Goal: Information Seeking & Learning: Get advice/opinions

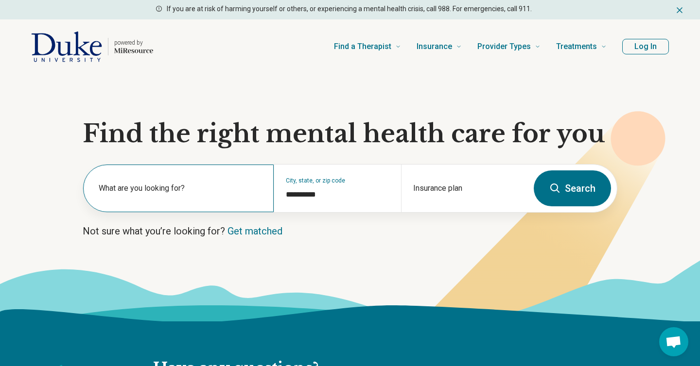
click at [212, 180] on div "What are you looking for?" at bounding box center [178, 189] width 190 height 48
click at [24, 193] on section "**********" at bounding box center [350, 198] width 700 height 248
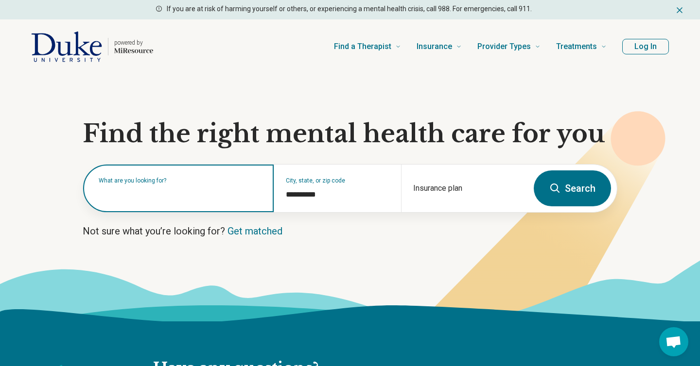
click at [138, 199] on div "What are you looking for?" at bounding box center [178, 189] width 190 height 48
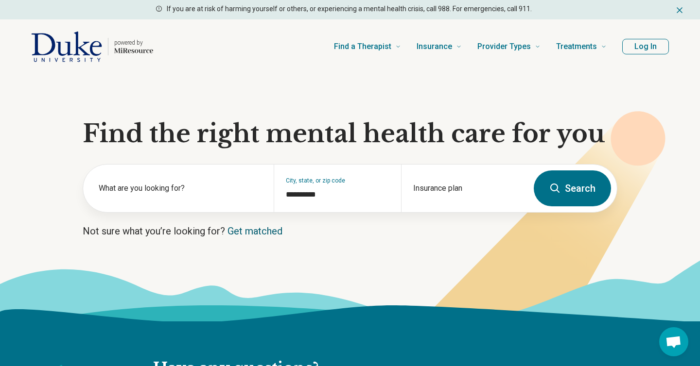
click at [269, 233] on link "Get matched" at bounding box center [254, 231] width 55 height 12
click at [552, 195] on button "Search" at bounding box center [571, 189] width 77 height 36
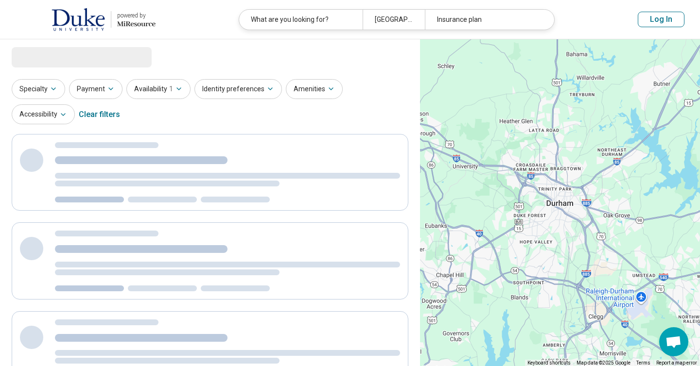
select select "***"
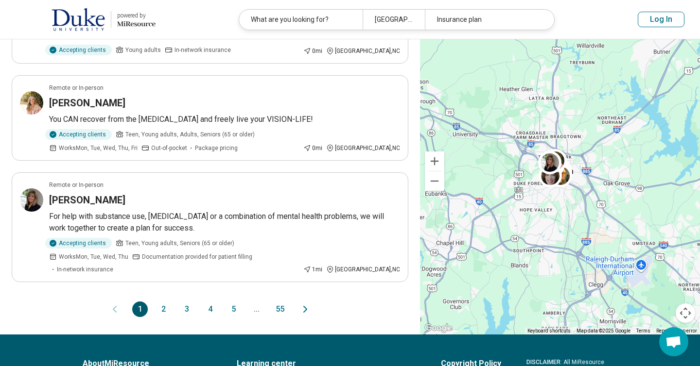
scroll to position [1027, 0]
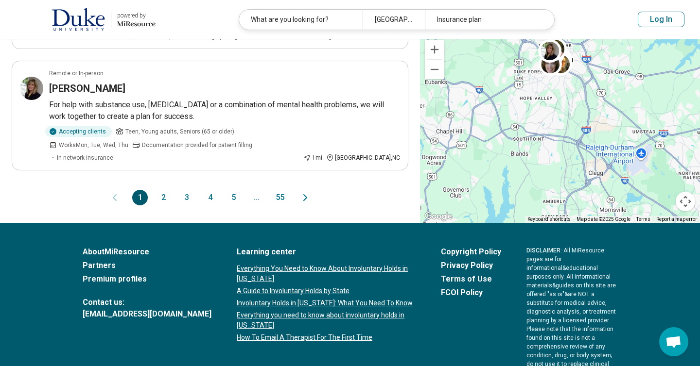
click at [161, 190] on button "2" at bounding box center [163, 198] width 16 height 16
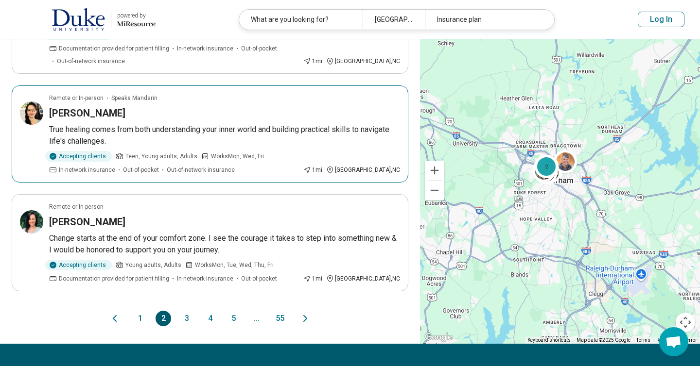
scroll to position [1110, 0]
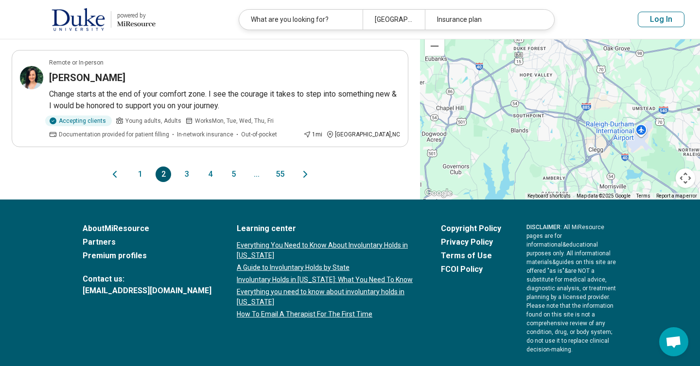
click at [183, 167] on button "3" at bounding box center [187, 175] width 16 height 16
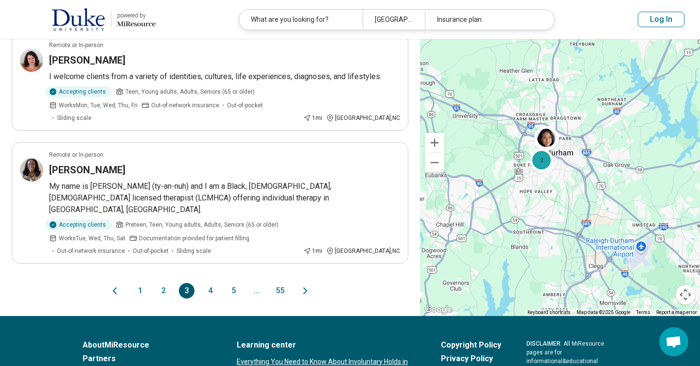
scroll to position [1111, 0]
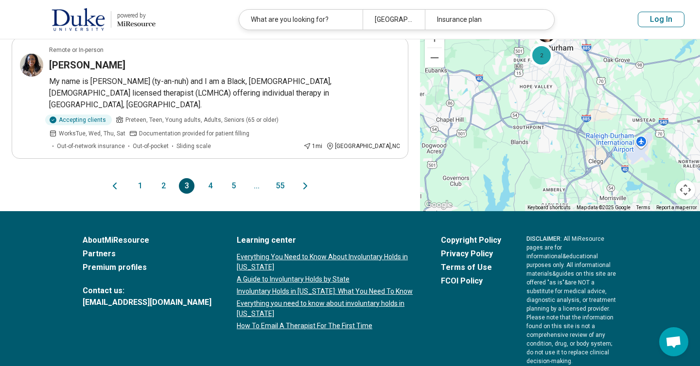
click at [208, 178] on button "4" at bounding box center [210, 186] width 16 height 16
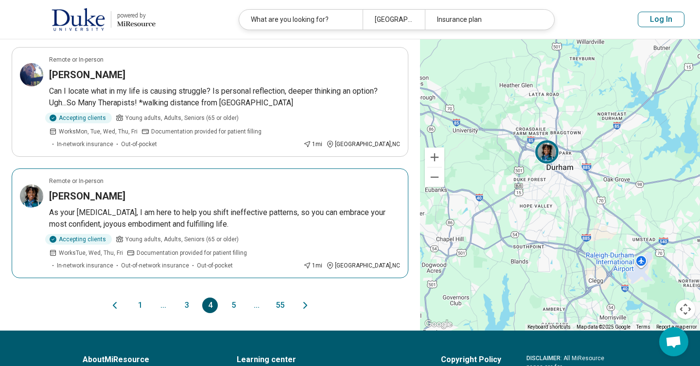
scroll to position [1099, 0]
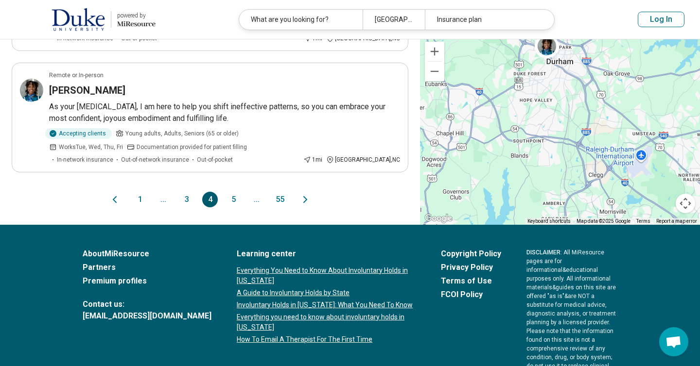
click at [232, 192] on button "5" at bounding box center [233, 200] width 16 height 16
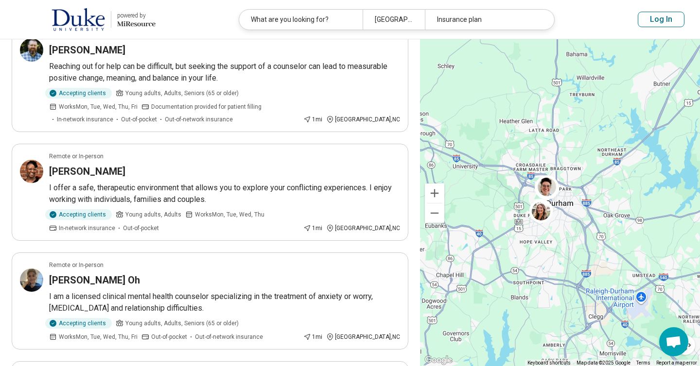
scroll to position [1135, 0]
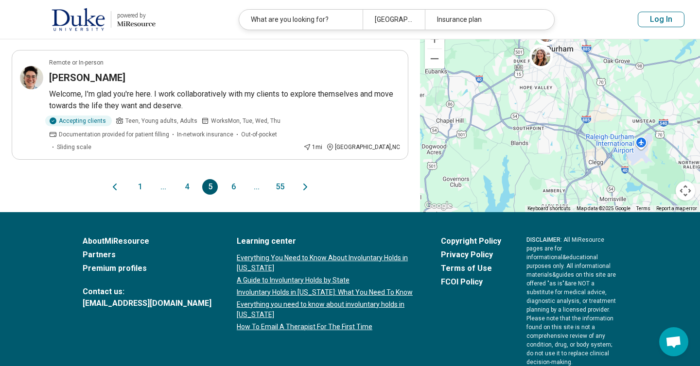
click at [229, 179] on button "6" at bounding box center [233, 187] width 16 height 16
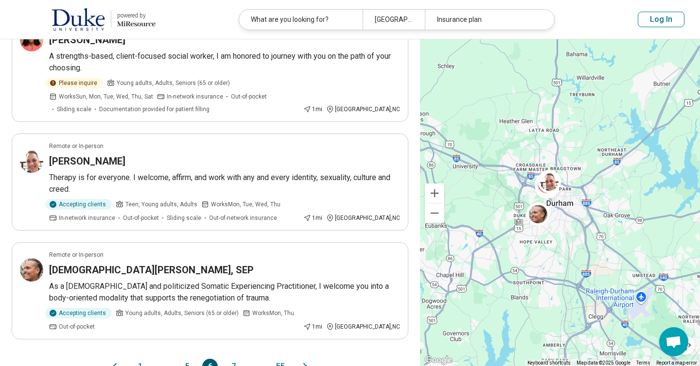
scroll to position [1087, 0]
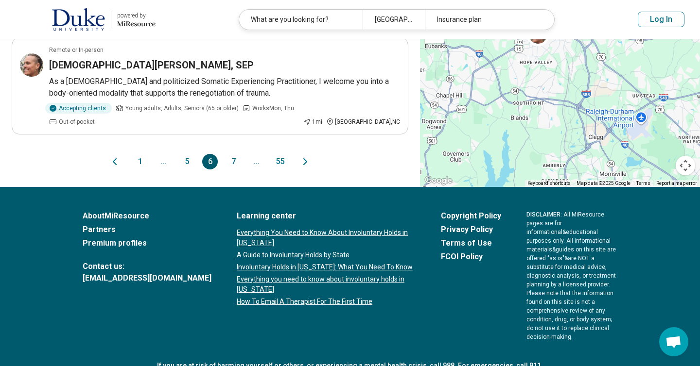
click at [234, 154] on button "7" at bounding box center [233, 162] width 16 height 16
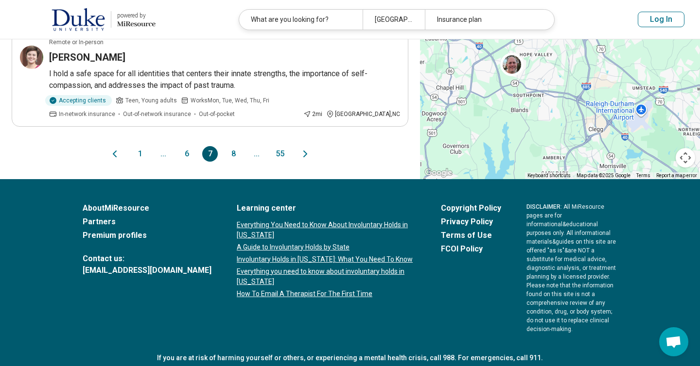
scroll to position [1123, 0]
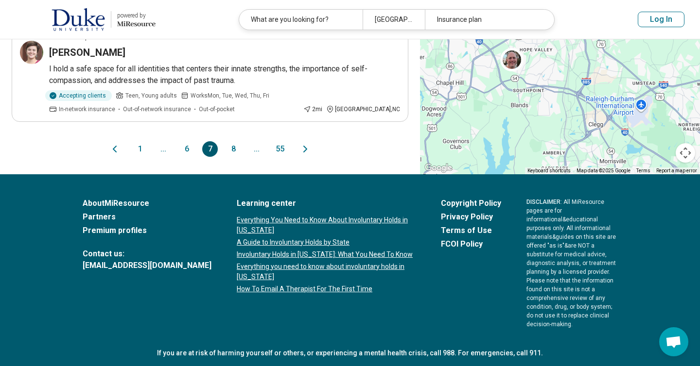
click at [234, 150] on button "8" at bounding box center [233, 149] width 16 height 16
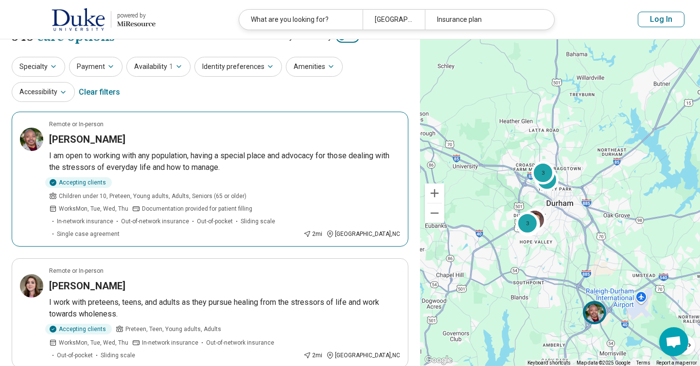
scroll to position [0, 0]
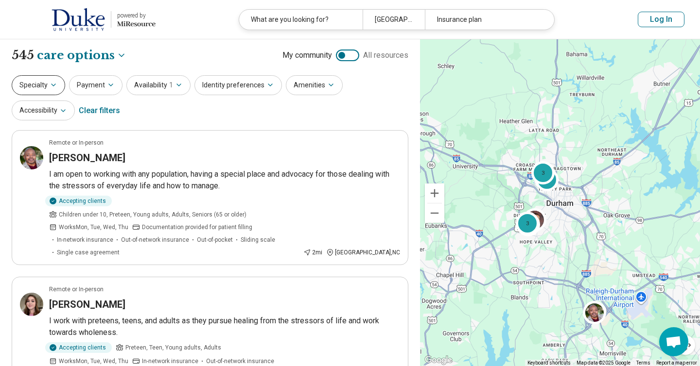
click at [52, 88] on icon "button" at bounding box center [54, 85] width 8 height 8
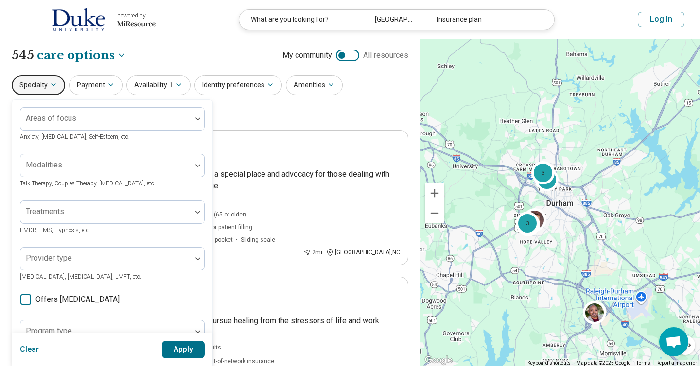
click at [52, 88] on icon "button" at bounding box center [54, 85] width 8 height 8
click at [241, 86] on button "Identity preferences" at bounding box center [237, 85] width 87 height 20
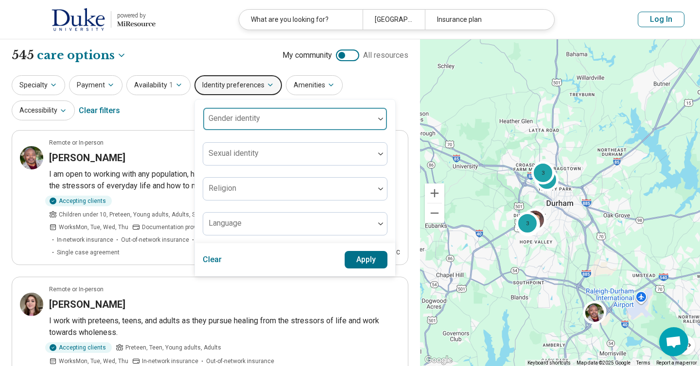
click at [238, 120] on div "Gender identity" at bounding box center [295, 118] width 185 height 23
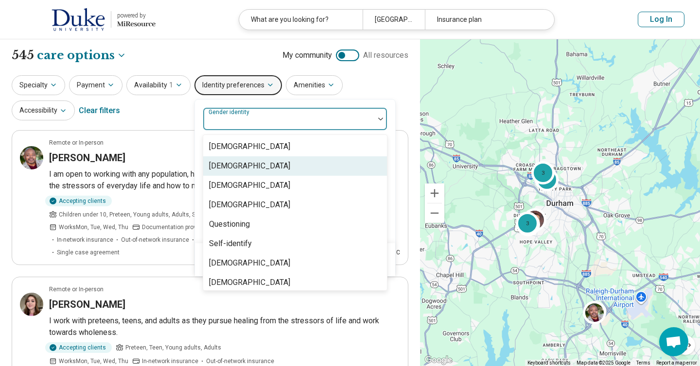
click at [246, 168] on div "[DEMOGRAPHIC_DATA]" at bounding box center [249, 166] width 81 height 12
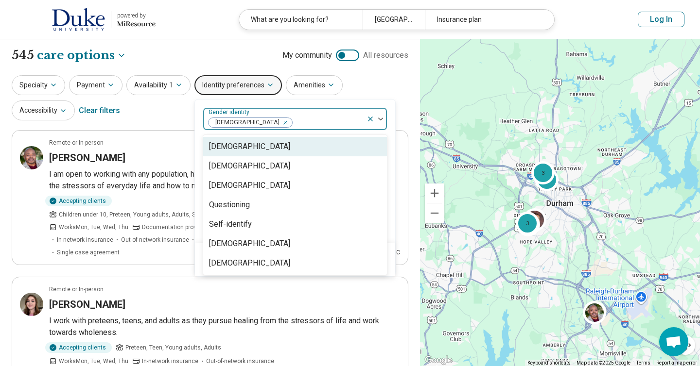
click at [285, 99] on div "option Cisgender Woman, selected. Cisgender Man, 1 of 7. 7 results available. U…" at bounding box center [294, 188] width 201 height 178
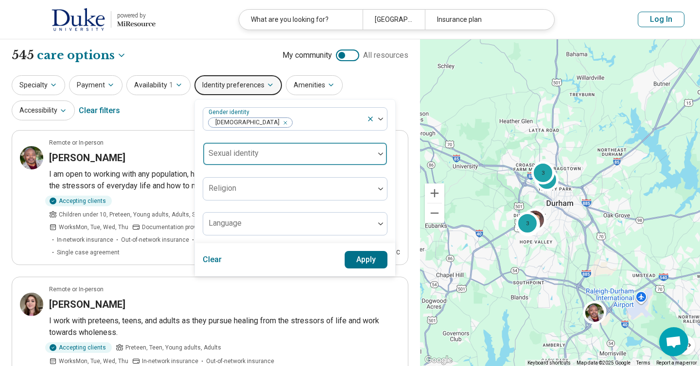
click at [279, 152] on div at bounding box center [288, 158] width 163 height 14
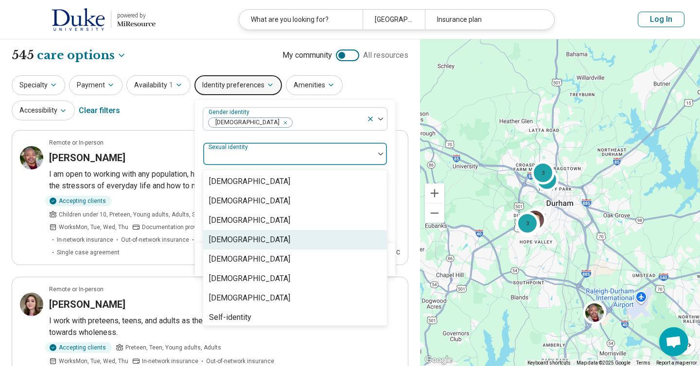
click at [258, 242] on div "[DEMOGRAPHIC_DATA]" at bounding box center [295, 239] width 184 height 19
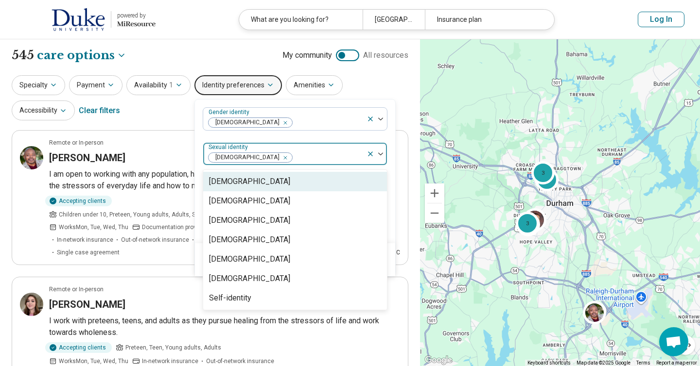
click at [388, 135] on div "Gender identity Cisgender Woman option Heterosexual, selected. Asexual, 1 of 7.…" at bounding box center [295, 172] width 200 height 144
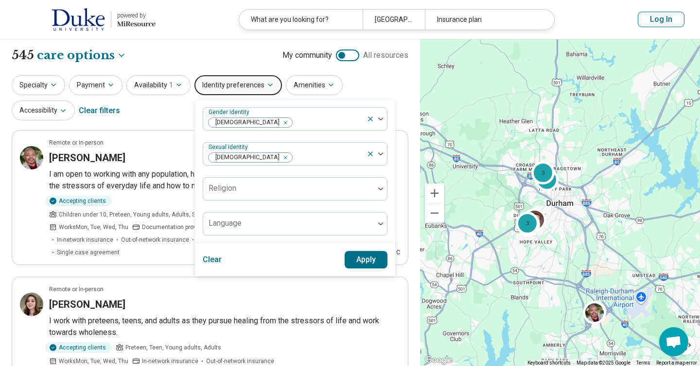
click at [369, 259] on button "Apply" at bounding box center [365, 259] width 43 height 17
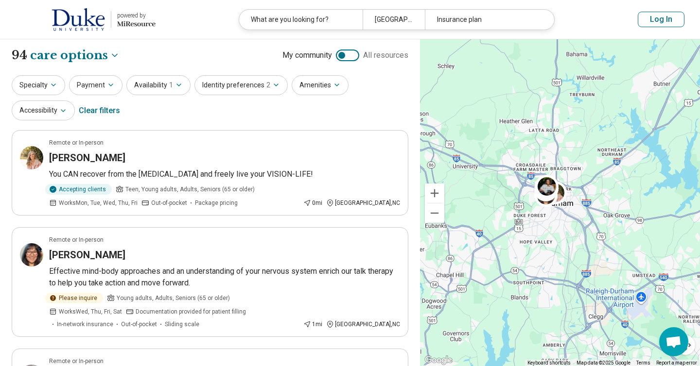
click at [290, 109] on div "Specialty Payment Availability 1 Identity preferences 2 Amenities Accessibility…" at bounding box center [210, 98] width 396 height 47
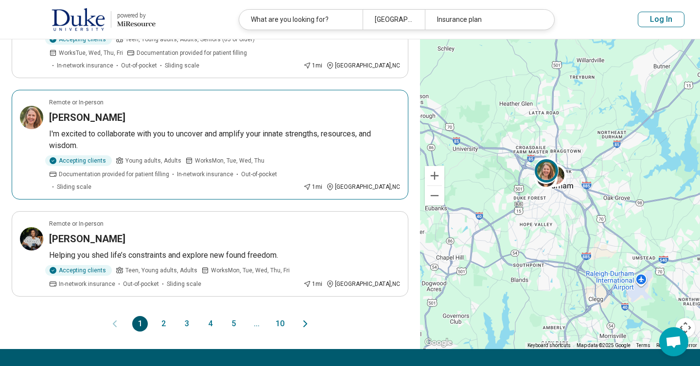
scroll to position [1051, 0]
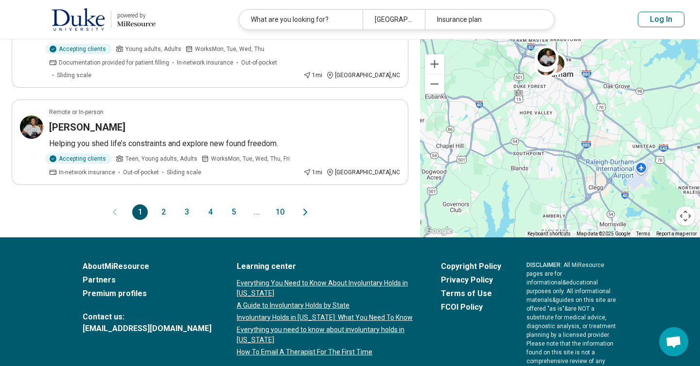
click at [302, 206] on icon "Next page" at bounding box center [305, 212] width 12 height 12
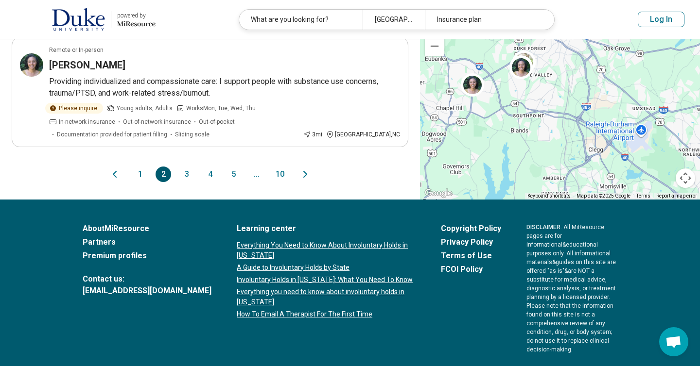
click at [302, 169] on icon "Next page" at bounding box center [305, 175] width 12 height 12
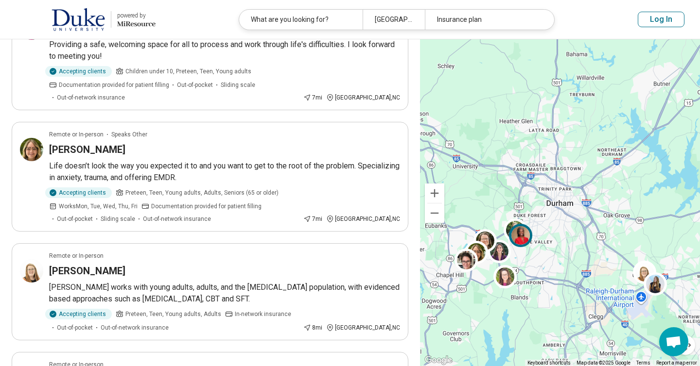
scroll to position [1087, 0]
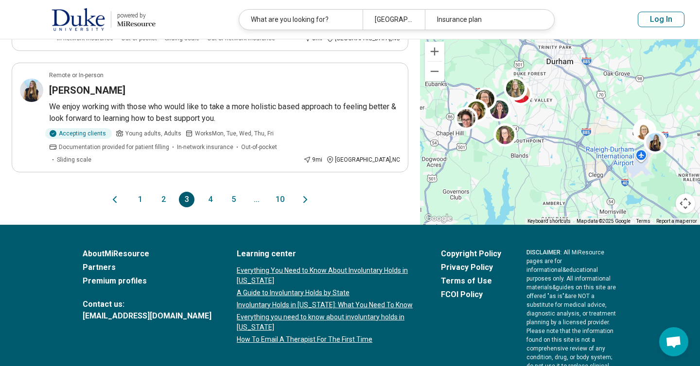
click at [303, 194] on icon "Next page" at bounding box center [305, 200] width 12 height 12
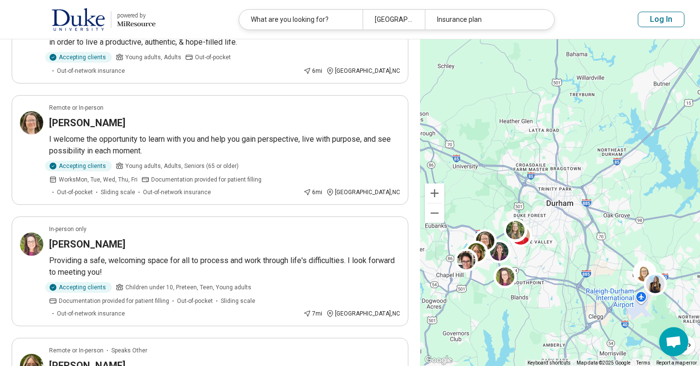
scroll to position [0, 0]
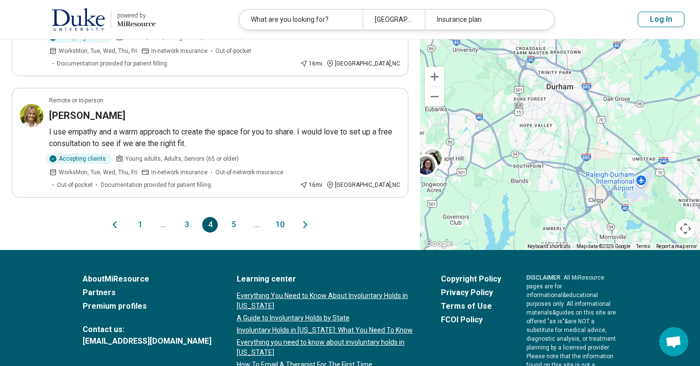
click at [303, 219] on icon "Next page" at bounding box center [305, 225] width 12 height 12
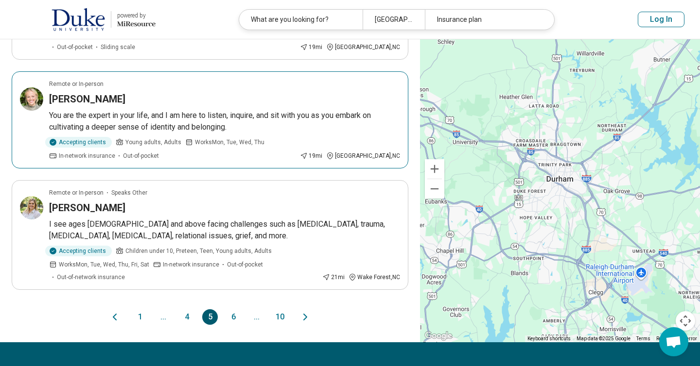
scroll to position [1111, 0]
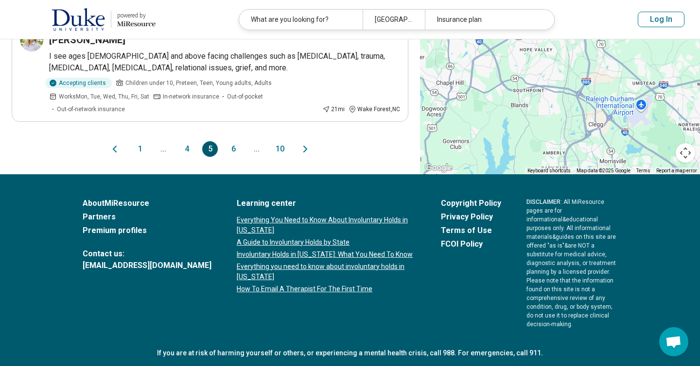
click at [303, 151] on icon "Next page" at bounding box center [305, 149] width 12 height 12
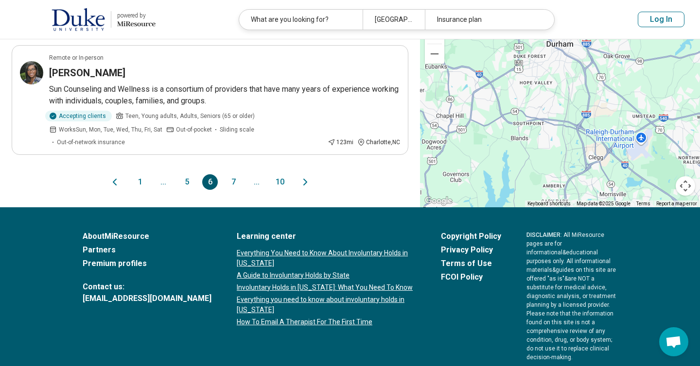
scroll to position [1086, 0]
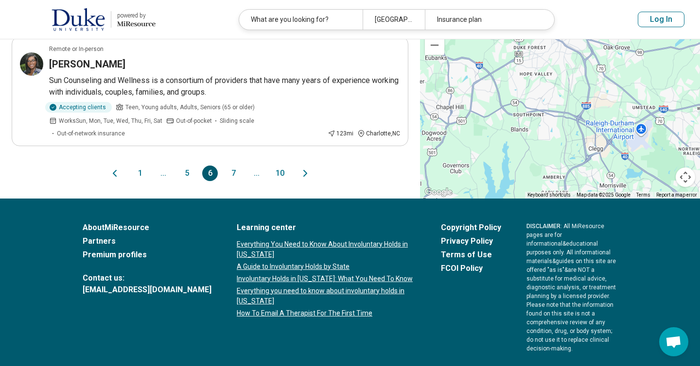
click at [301, 168] on icon "Next page" at bounding box center [305, 174] width 12 height 12
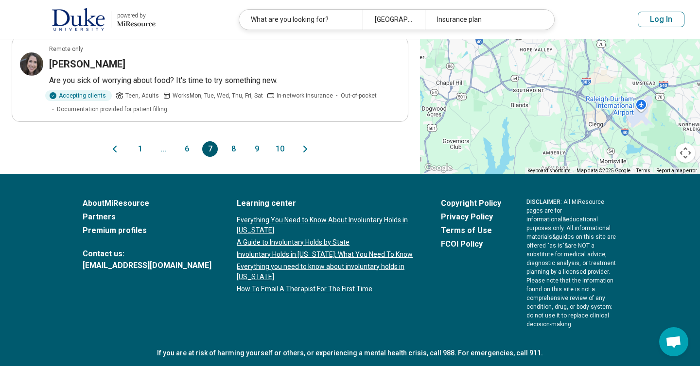
click at [301, 148] on icon "Next page" at bounding box center [305, 149] width 12 height 12
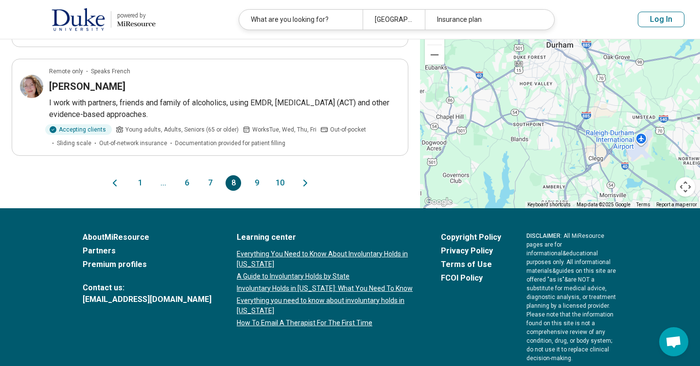
click at [306, 177] on icon "Next page" at bounding box center [305, 183] width 12 height 12
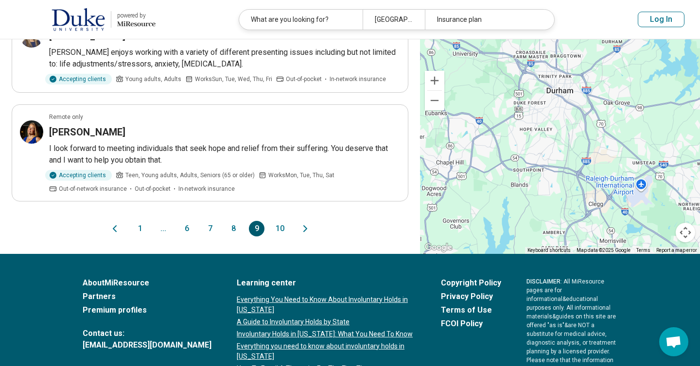
click at [303, 229] on icon "Next page" at bounding box center [305, 229] width 12 height 12
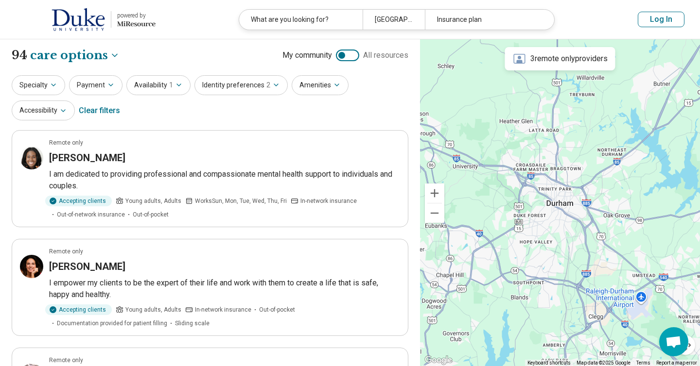
click at [82, 14] on img at bounding box center [77, 19] width 53 height 23
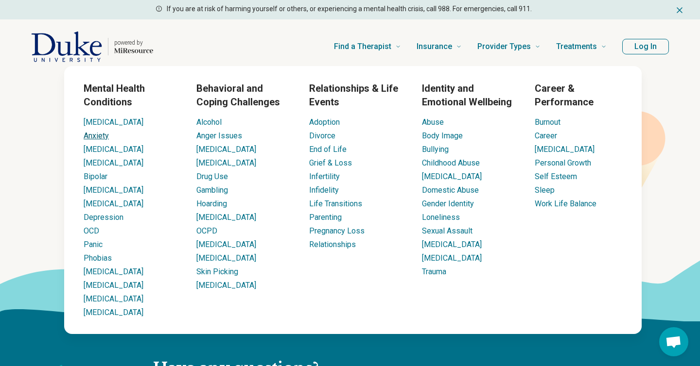
click at [96, 138] on link "Anxiety" at bounding box center [96, 135] width 25 height 9
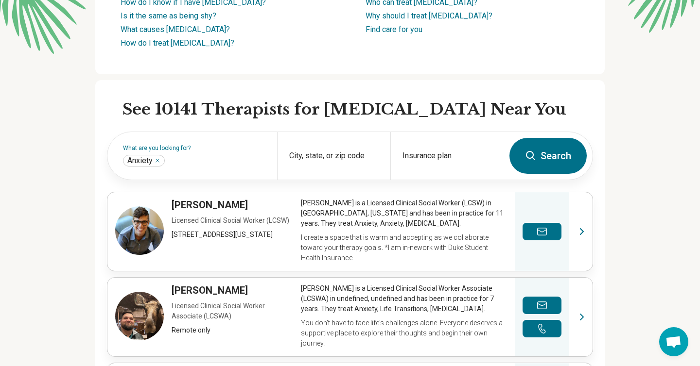
scroll to position [204, 0]
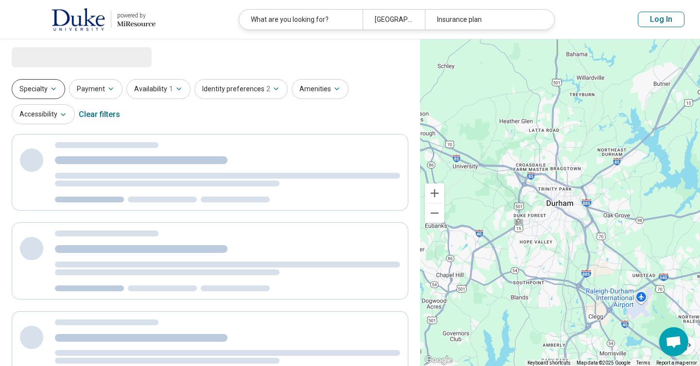
select select "***"
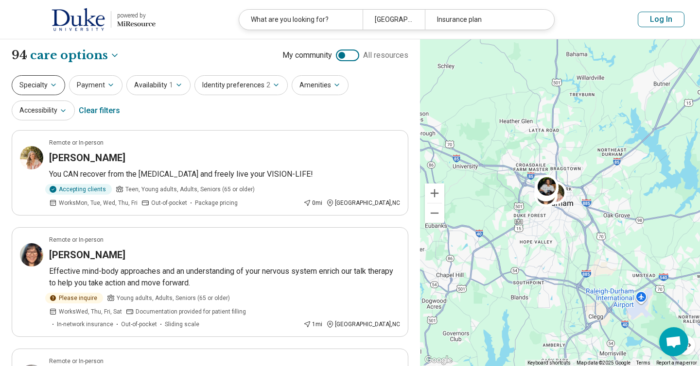
click at [49, 89] on button "Specialty" at bounding box center [38, 85] width 53 height 20
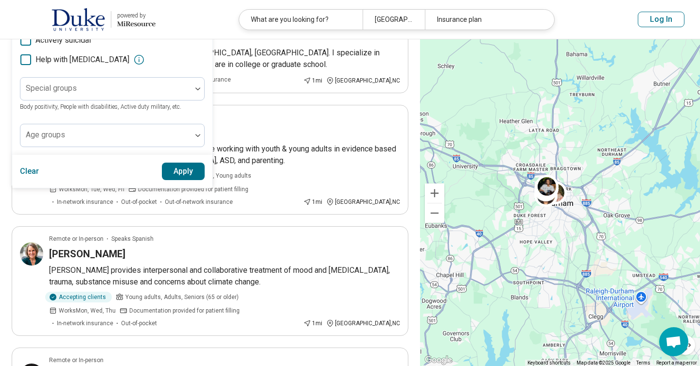
scroll to position [341, 0]
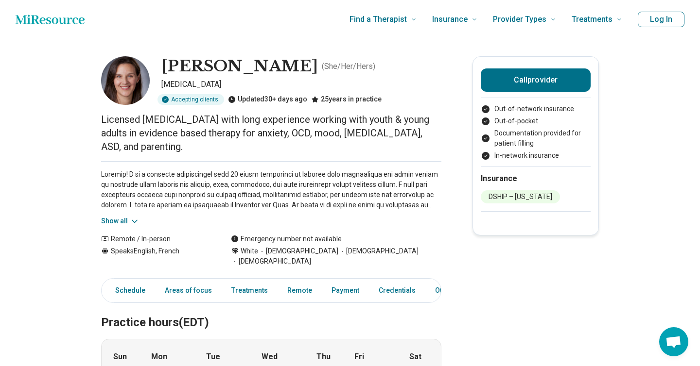
click at [109, 216] on button "Show all" at bounding box center [120, 221] width 38 height 10
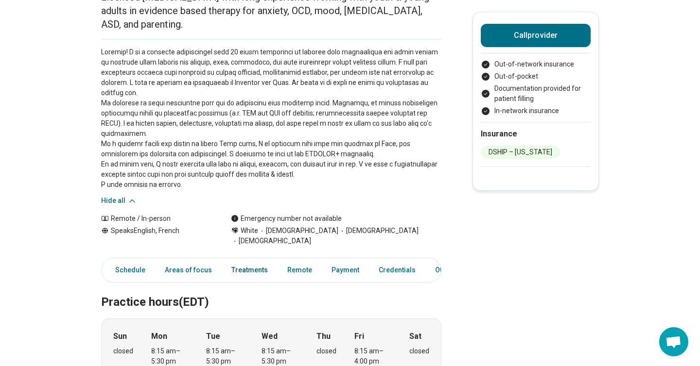
scroll to position [0, 14]
click at [415, 260] on link "Other" at bounding box center [432, 270] width 35 height 20
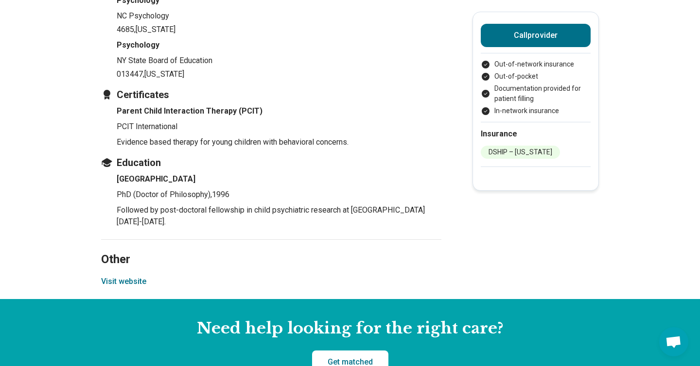
scroll to position [1150, 0]
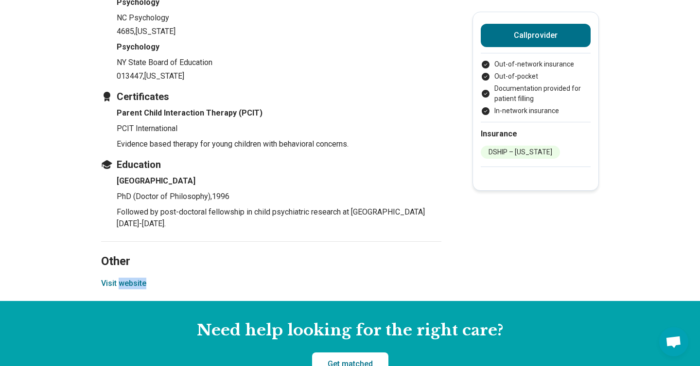
click at [120, 278] on button "Visit website" at bounding box center [123, 284] width 45 height 12
click at [277, 107] on h4 "Parent Child Interaction Therapy (PCIT)" at bounding box center [279, 113] width 325 height 12
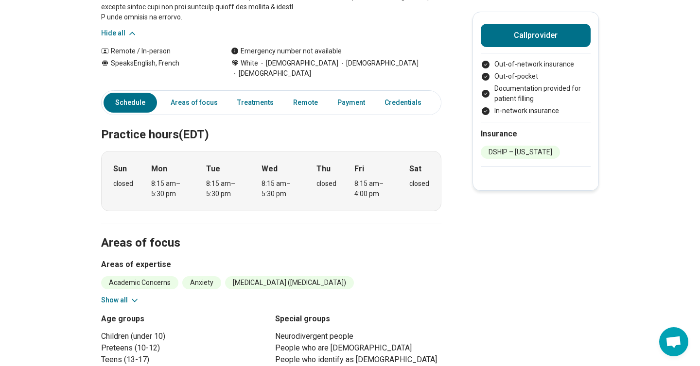
scroll to position [275, 0]
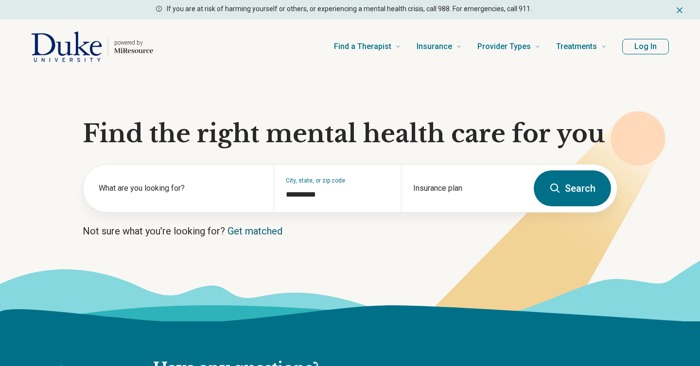
click at [256, 234] on link "Get matched" at bounding box center [254, 231] width 55 height 12
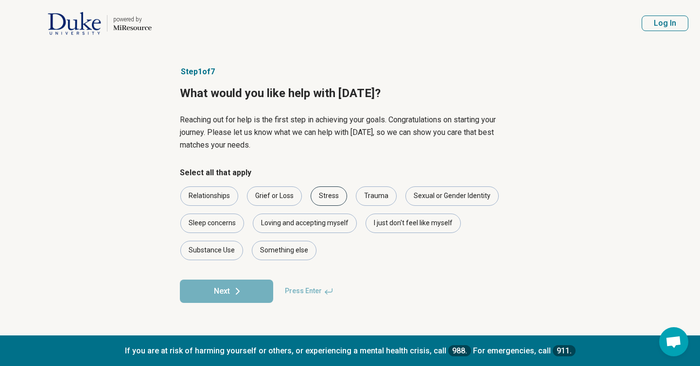
click at [316, 198] on div "Stress" at bounding box center [328, 196] width 36 height 19
click at [304, 250] on div "Something else" at bounding box center [284, 250] width 65 height 19
click at [375, 230] on div "I just don't feel like myself" at bounding box center [412, 223] width 95 height 19
click at [259, 285] on button "Next" at bounding box center [226, 291] width 93 height 23
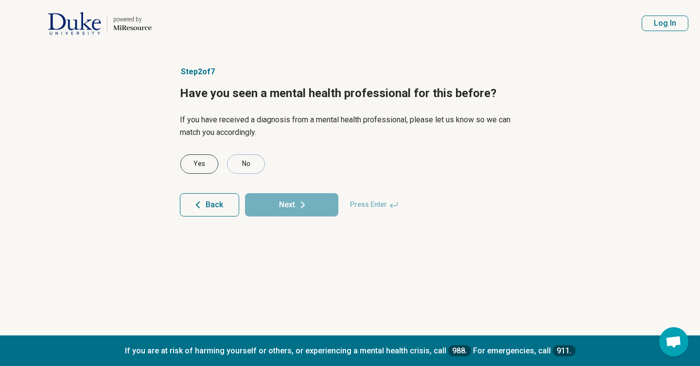
click at [205, 168] on div "Yes" at bounding box center [199, 163] width 38 height 19
click at [267, 203] on button "Next" at bounding box center [291, 204] width 93 height 23
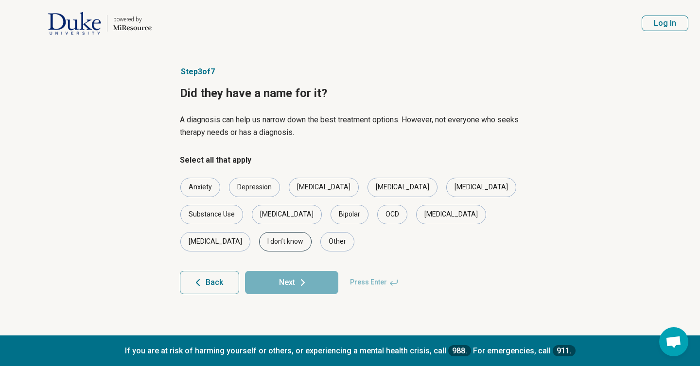
click at [311, 232] on div "I don’t know" at bounding box center [285, 241] width 52 height 19
click at [312, 271] on button "Next" at bounding box center [291, 282] width 93 height 23
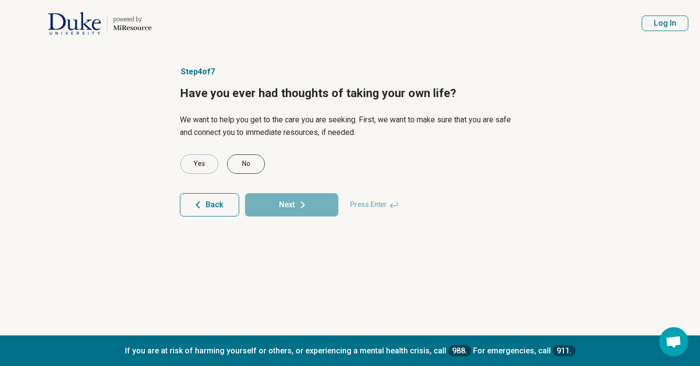
click at [251, 168] on div "No" at bounding box center [246, 163] width 38 height 19
click at [266, 207] on button "Next" at bounding box center [291, 204] width 93 height 23
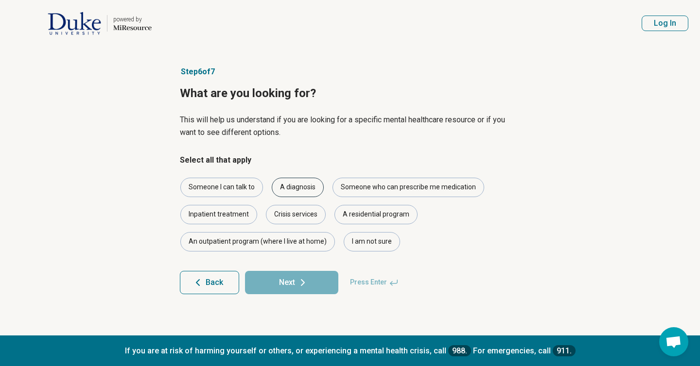
click at [280, 184] on div "A diagnosis" at bounding box center [298, 187] width 52 height 19
click at [248, 186] on div "Someone I can talk to" at bounding box center [221, 187] width 83 height 19
click at [360, 238] on div "I am not sure" at bounding box center [371, 241] width 56 height 19
click at [323, 278] on button "Next" at bounding box center [291, 282] width 93 height 23
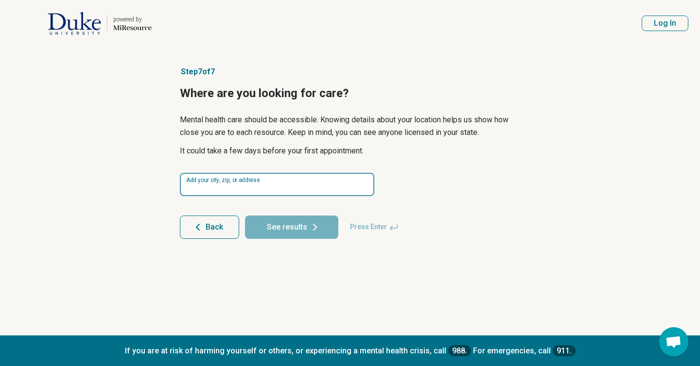
click at [216, 187] on input at bounding box center [277, 184] width 194 height 23
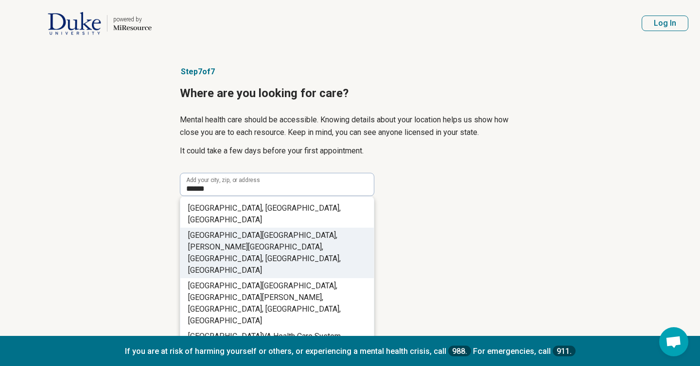
click at [279, 236] on li "Durham Bulls Athletic Park, Blackwell Street, Durham , NC, USA" at bounding box center [276, 253] width 193 height 51
type input "**********"
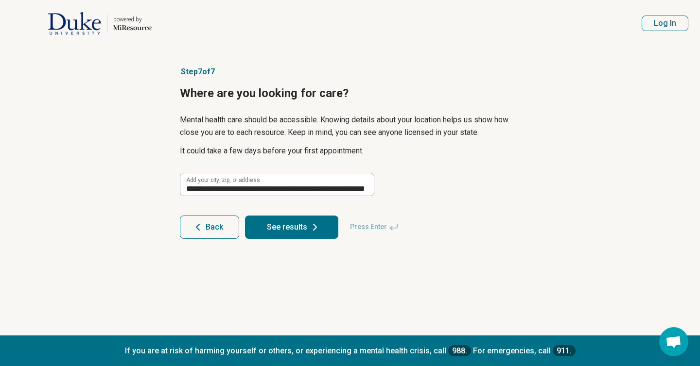
click at [279, 236] on button "See results" at bounding box center [291, 227] width 93 height 23
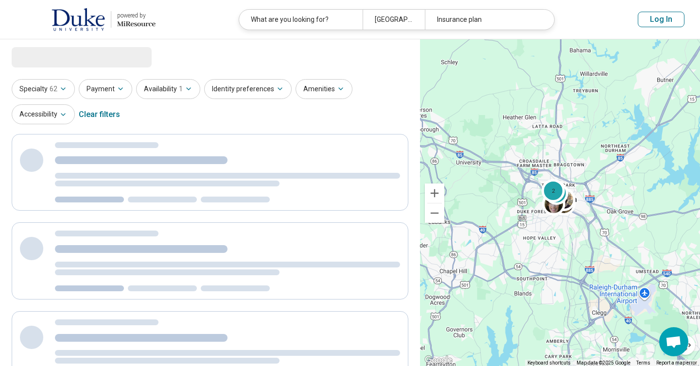
select select "***"
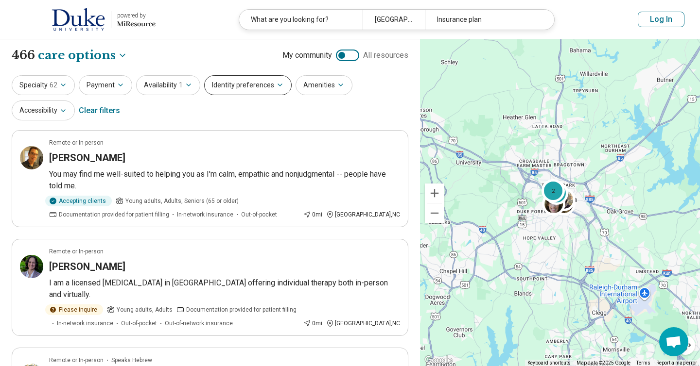
click at [238, 90] on button "Identity preferences" at bounding box center [247, 85] width 87 height 20
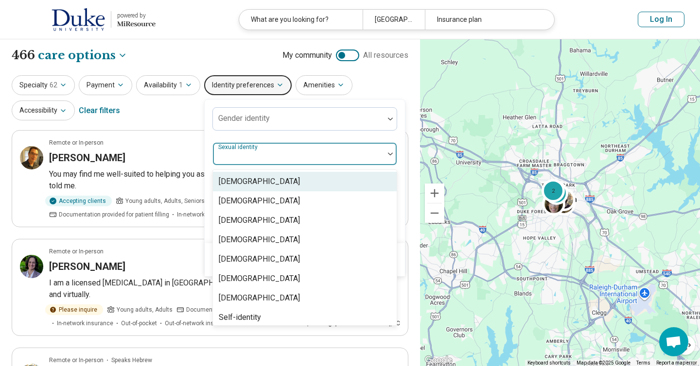
click at [243, 155] on div "Sexual identity" at bounding box center [304, 153] width 185 height 23
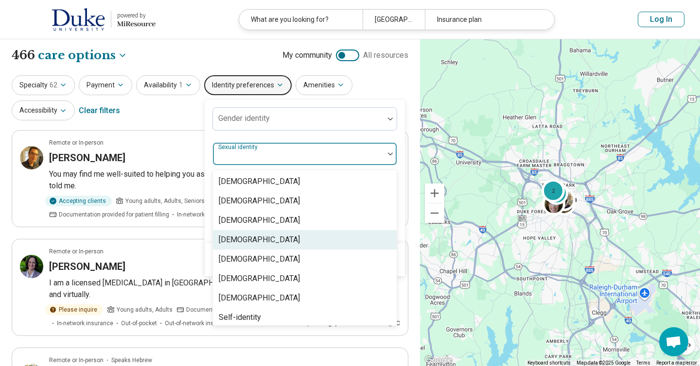
click at [240, 240] on div "[DEMOGRAPHIC_DATA]" at bounding box center [259, 240] width 81 height 12
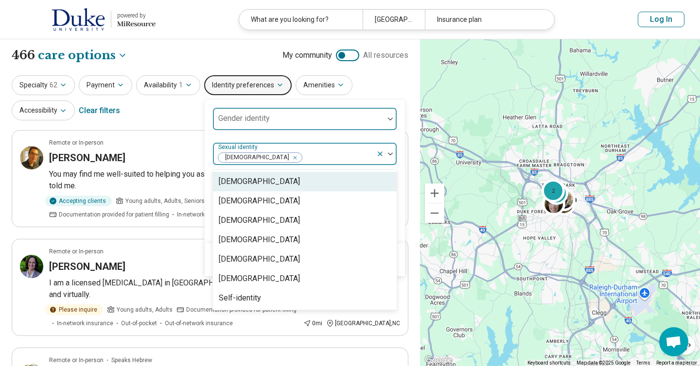
click at [246, 125] on div at bounding box center [298, 123] width 163 height 14
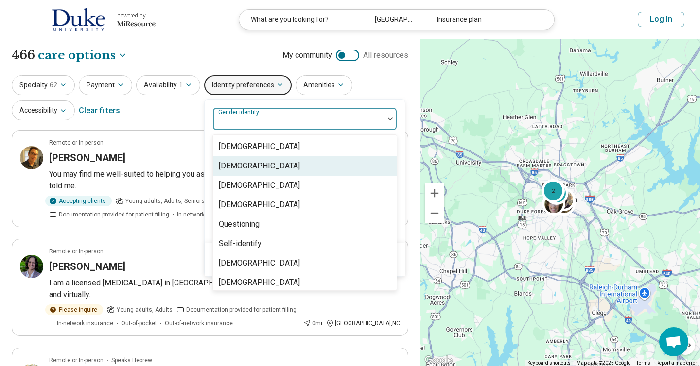
click at [244, 166] on div "[DEMOGRAPHIC_DATA]" at bounding box center [259, 166] width 81 height 12
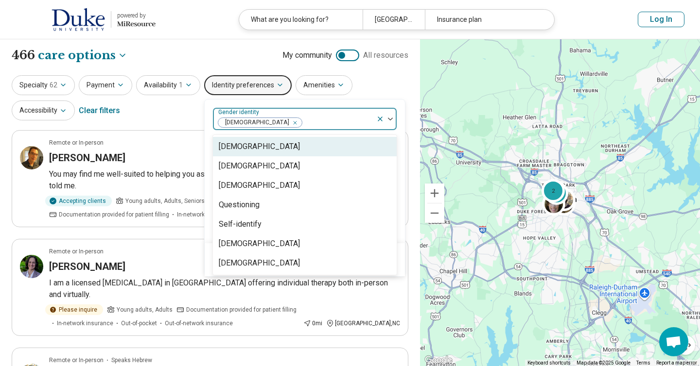
click at [341, 103] on div "option Cisgender Woman, selected. Cisgender Man, 1 of 7. 7 results available. U…" at bounding box center [305, 172] width 200 height 144
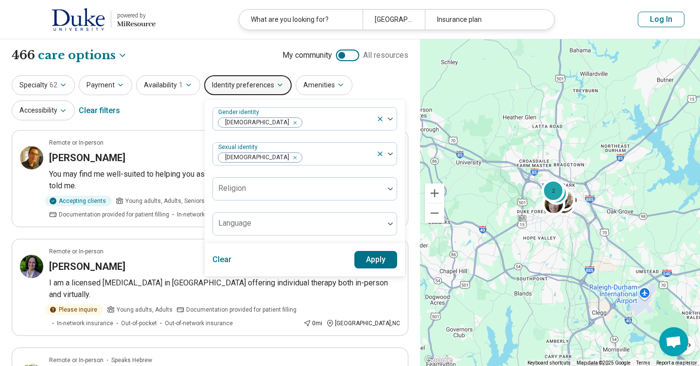
click at [366, 253] on button "Apply" at bounding box center [375, 259] width 43 height 17
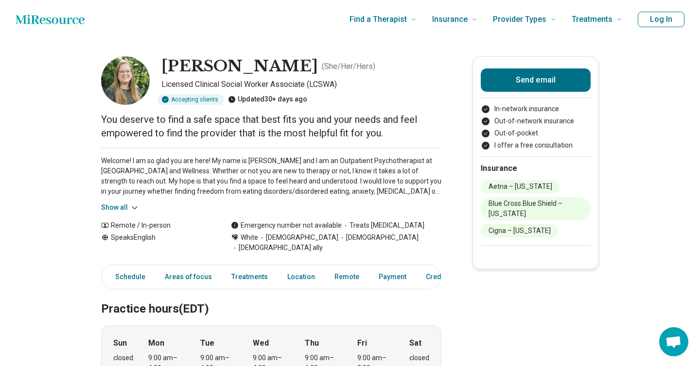
click at [118, 205] on button "Show all" at bounding box center [120, 208] width 38 height 10
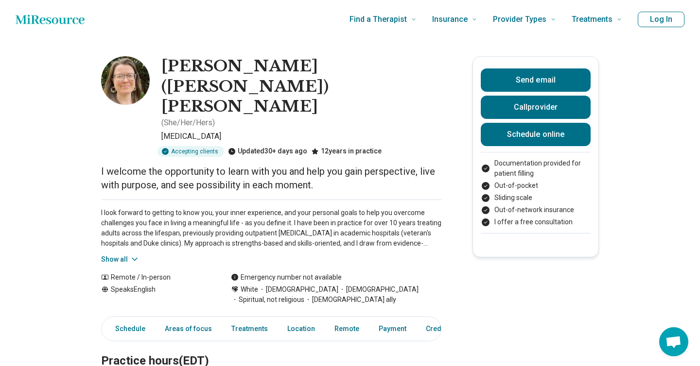
click at [116, 255] on button "Show all" at bounding box center [120, 260] width 38 height 10
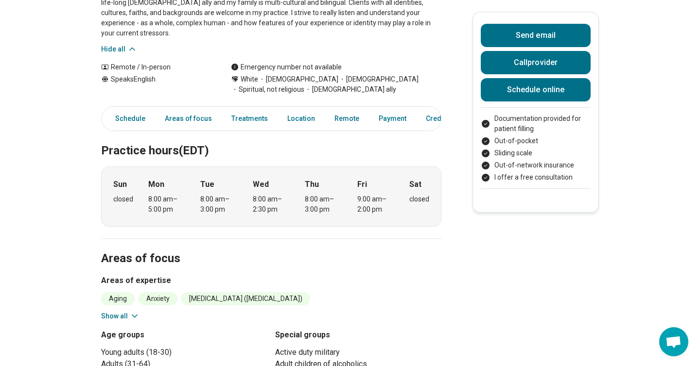
scroll to position [310, 0]
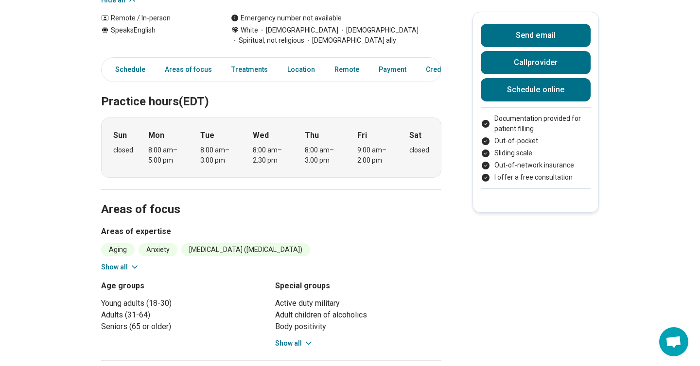
click at [120, 262] on button "Show all" at bounding box center [120, 267] width 38 height 10
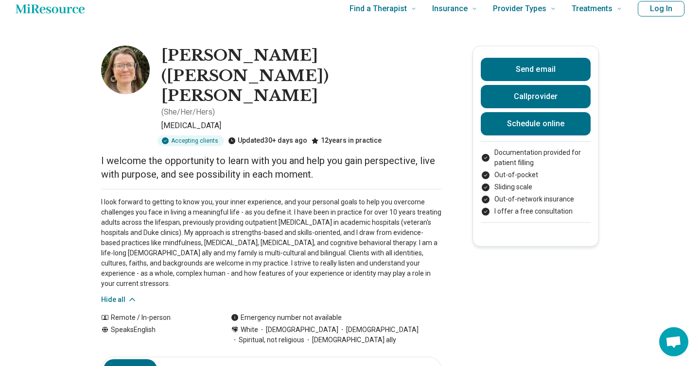
scroll to position [0, 0]
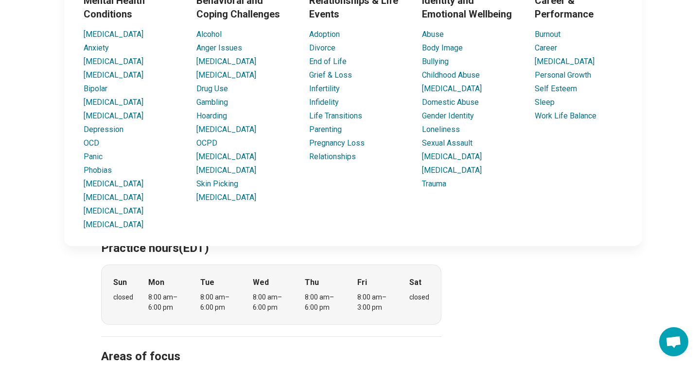
scroll to position [79, 0]
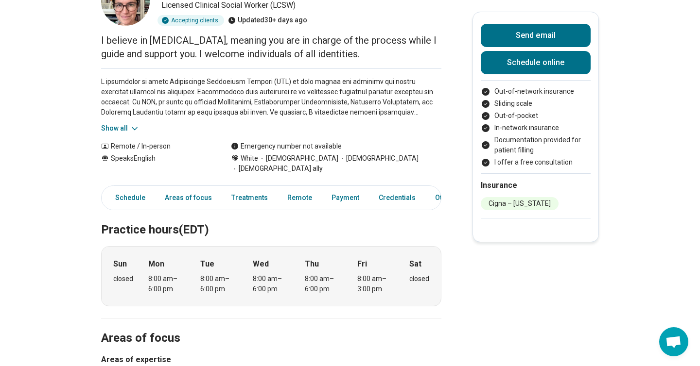
click at [120, 128] on button "Show all" at bounding box center [120, 128] width 38 height 10
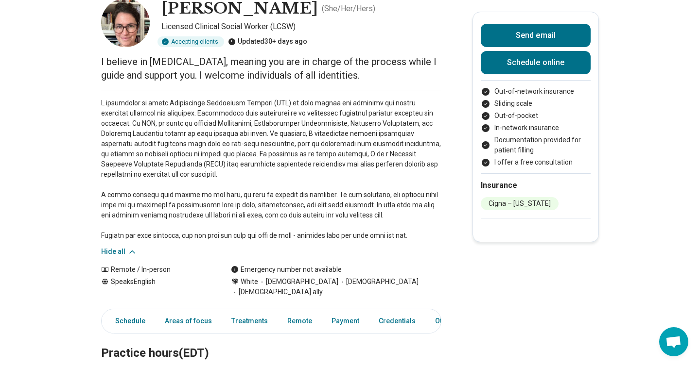
scroll to position [57, 0]
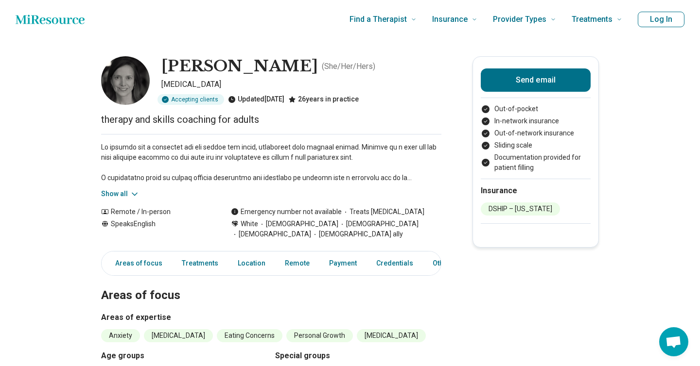
click at [106, 192] on button "Show all" at bounding box center [120, 194] width 38 height 10
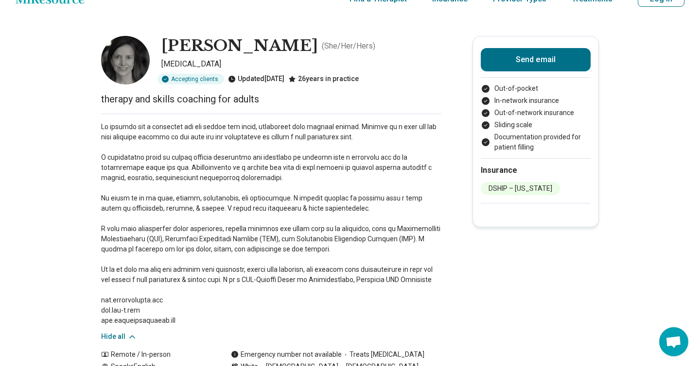
scroll to position [21, 0]
